Goal: Information Seeking & Learning: Find specific fact

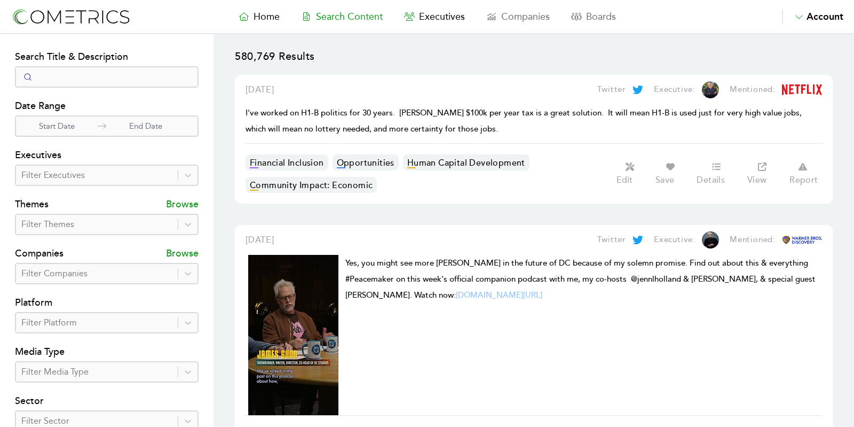
select select "50"
click at [89, 159] on h4 "Executives" at bounding box center [107, 155] width 184 height 17
click at [89, 174] on div at bounding box center [96, 175] width 151 height 15
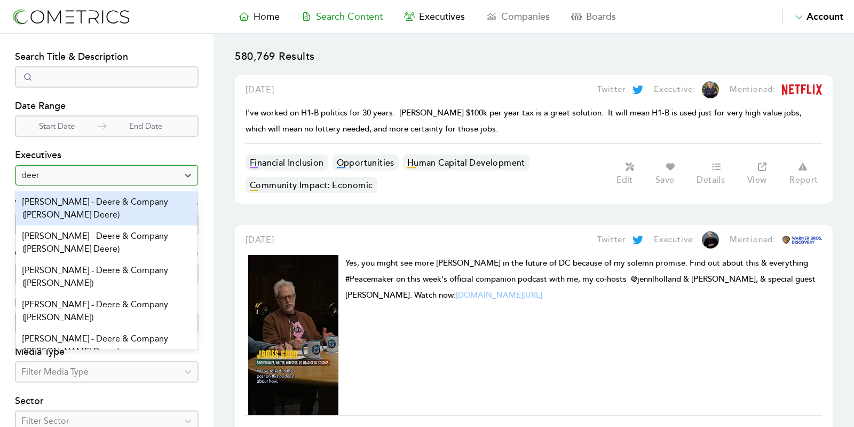
type input "deere"
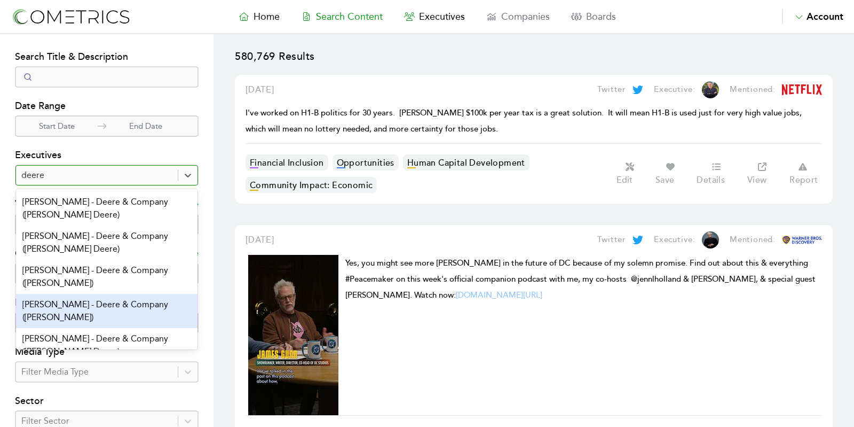
click at [91, 305] on div "[PERSON_NAME] - Deere & Company ([PERSON_NAME])" at bounding box center [107, 311] width 182 height 34
